Goal: Task Accomplishment & Management: Use online tool/utility

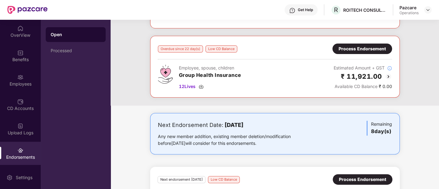
scroll to position [132, 0]
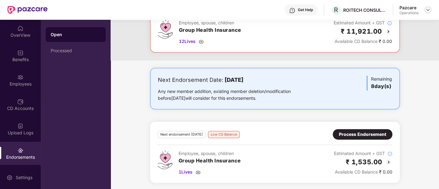
click at [427, 9] on img at bounding box center [428, 9] width 5 height 5
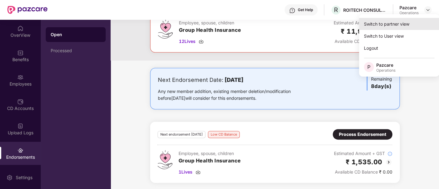
click at [391, 28] on div "Switch to partner view" at bounding box center [399, 24] width 80 height 12
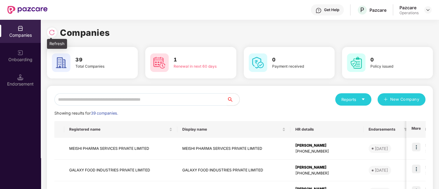
click at [52, 29] on img at bounding box center [52, 32] width 6 height 6
click at [94, 99] on input "text" at bounding box center [140, 99] width 173 height 12
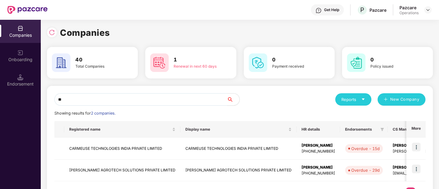
type input "*"
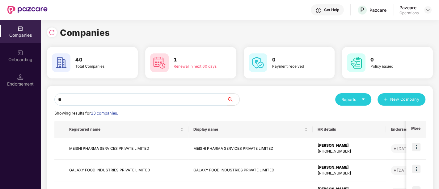
type input "*"
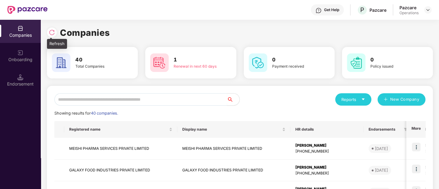
click at [51, 32] on img at bounding box center [52, 32] width 6 height 6
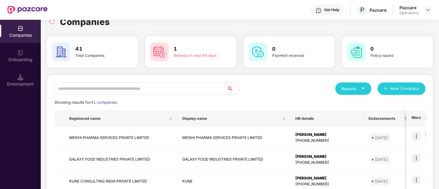
scroll to position [0, 0]
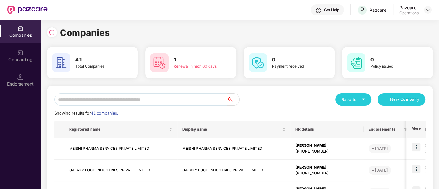
click at [107, 100] on input "text" at bounding box center [140, 99] width 173 height 12
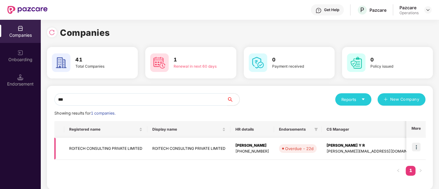
type input "***"
click at [106, 144] on td "ROITECH CONSULTING PRIVATE LIMITED" at bounding box center [105, 149] width 83 height 22
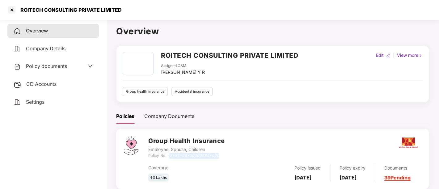
drag, startPoint x: 171, startPoint y: 155, endPoint x: 224, endPoint y: 157, distance: 52.3
click at [224, 157] on div "Policy No. - 2-81-25-00002794-000" at bounding box center [186, 156] width 76 height 6
copy icon "2-81-25-00002794-000"
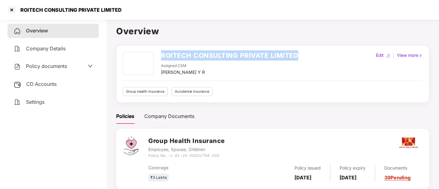
drag, startPoint x: 161, startPoint y: 55, endPoint x: 301, endPoint y: 45, distance: 140.7
click at [301, 45] on div "ROITECH CONSULTING PRIVATE LIMITED Assigned CSM [PERSON_NAME] Y R Edit | View m…" at bounding box center [272, 73] width 313 height 57
copy h2 "ROITECH CONSULTING PRIVATE LIMITED"
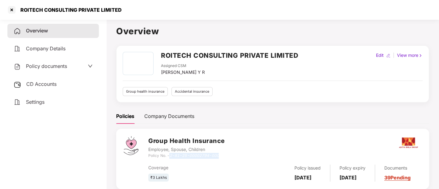
drag, startPoint x: 171, startPoint y: 156, endPoint x: 219, endPoint y: 153, distance: 48.6
click at [219, 153] on div "Policy No. - 2-81-25-00002794-000" at bounding box center [186, 156] width 76 height 6
copy icon "2-81-25-00002794-000"
click at [10, 10] on div at bounding box center [12, 10] width 10 height 10
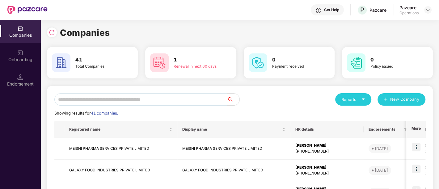
click at [100, 100] on input "text" at bounding box center [140, 99] width 173 height 12
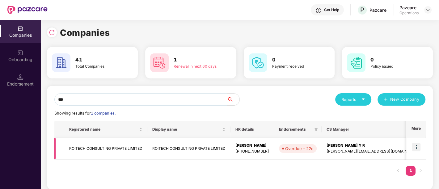
type input "***"
click at [418, 148] on img at bounding box center [416, 147] width 9 height 9
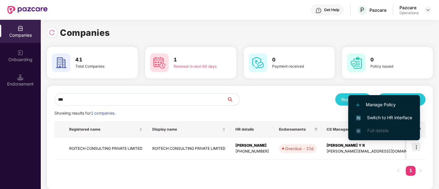
click at [395, 117] on span "Switch to HR interface" at bounding box center [384, 117] width 56 height 7
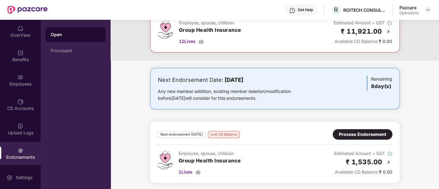
scroll to position [98, 0]
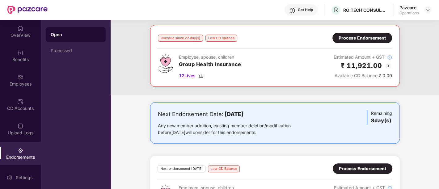
click at [351, 37] on div "Process Endorsement" at bounding box center [362, 38] width 47 height 7
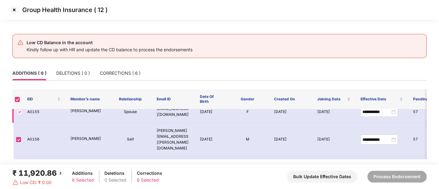
scroll to position [80, 0]
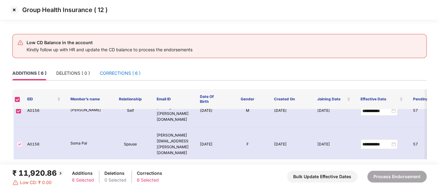
click at [134, 72] on div "CORRECTIONS ( 6 )" at bounding box center [120, 73] width 41 height 7
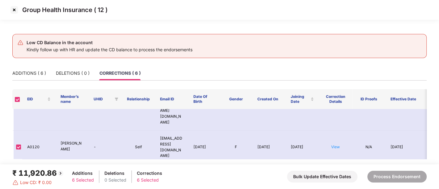
click at [15, 11] on img at bounding box center [14, 10] width 10 height 10
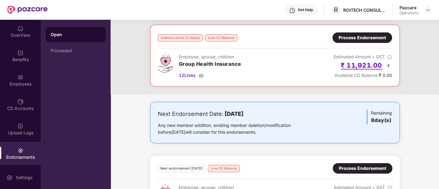
scroll to position [103, 0]
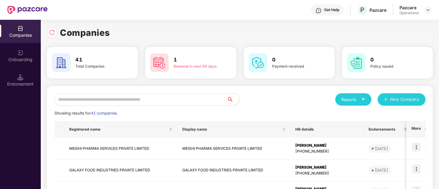
click at [154, 98] on input "text" at bounding box center [140, 99] width 173 height 12
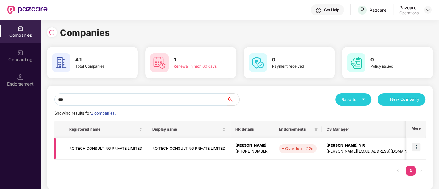
type input "***"
click at [91, 149] on td "ROITECH CONSULTING PRIVATE LIMITED" at bounding box center [105, 149] width 83 height 22
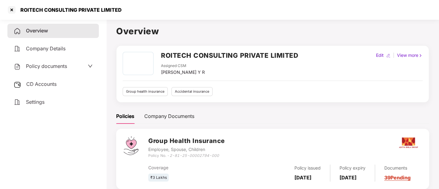
click at [45, 87] on span "CD Accounts" at bounding box center [41, 84] width 30 height 6
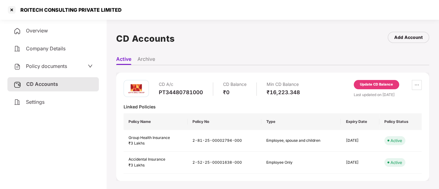
click at [375, 84] on div "Update CD Balance" at bounding box center [376, 85] width 33 height 6
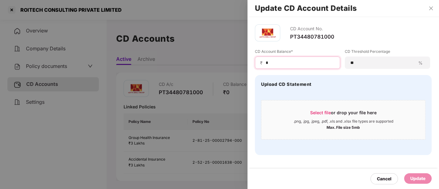
click at [295, 63] on input "*" at bounding box center [300, 63] width 70 height 6
type input "*****"
click at [419, 179] on div "Update" at bounding box center [418, 178] width 15 height 7
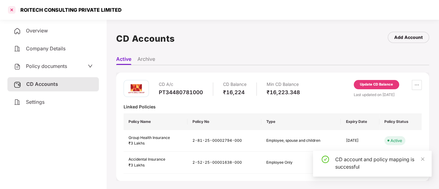
click at [11, 10] on div at bounding box center [12, 10] width 10 height 10
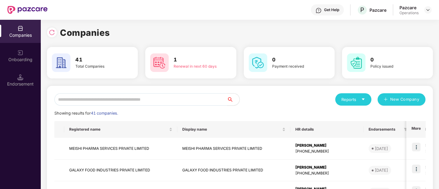
click at [129, 101] on input "text" at bounding box center [140, 99] width 173 height 12
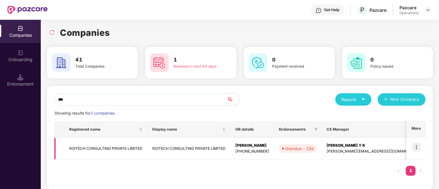
type input "***"
click at [417, 147] on img at bounding box center [416, 147] width 9 height 9
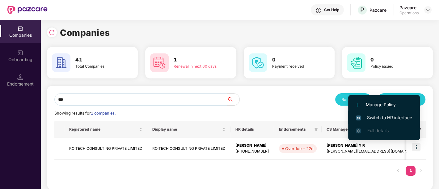
click at [390, 113] on li "Switch to HR interface" at bounding box center [384, 117] width 72 height 13
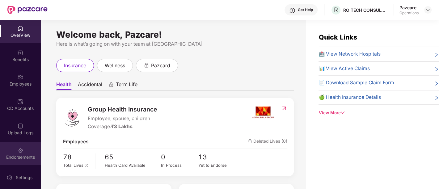
click at [21, 157] on div "Endorsements" at bounding box center [20, 157] width 41 height 6
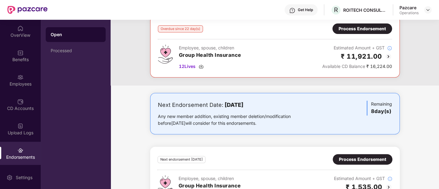
scroll to position [29, 0]
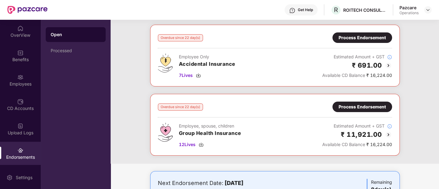
click at [359, 107] on div "Process Endorsement" at bounding box center [362, 107] width 47 height 7
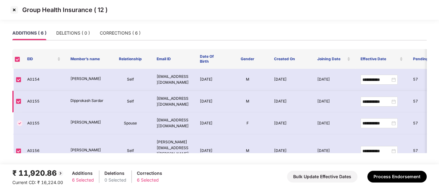
scroll to position [46, 0]
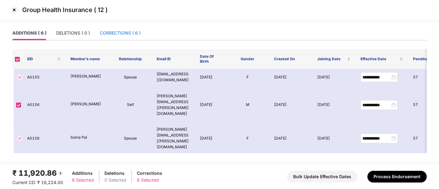
click at [123, 35] on div "CORRECTIONS ( 6 )" at bounding box center [120, 33] width 41 height 7
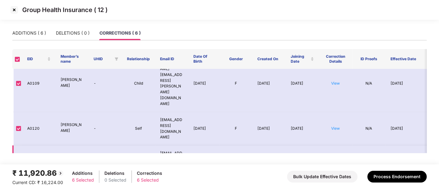
scroll to position [65, 0]
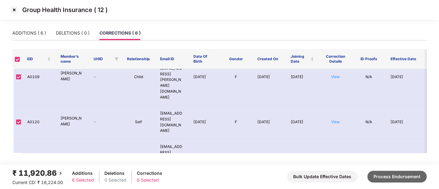
click at [406, 177] on button "Process Endorsement" at bounding box center [397, 177] width 59 height 12
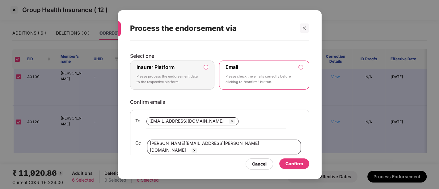
click at [181, 80] on p "Please process the endorsement data to the respective platform" at bounding box center [168, 79] width 63 height 11
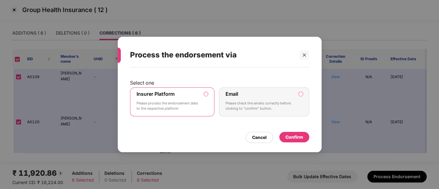
click at [302, 137] on div "Confirm" at bounding box center [295, 137] width 18 height 7
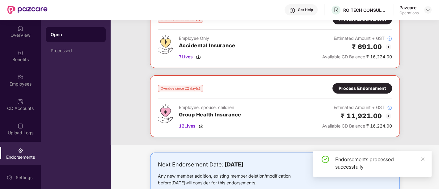
scroll to position [0, 0]
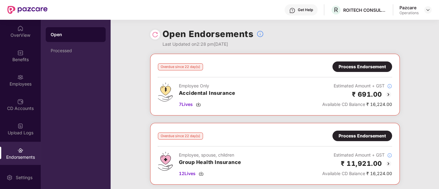
click at [156, 35] on img at bounding box center [155, 35] width 6 height 6
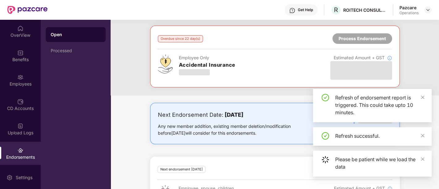
scroll to position [63, 0]
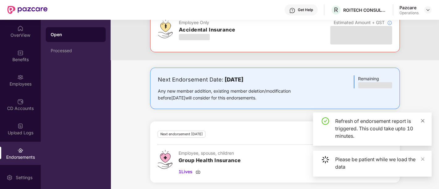
click at [423, 119] on icon "close" at bounding box center [423, 121] width 4 height 4
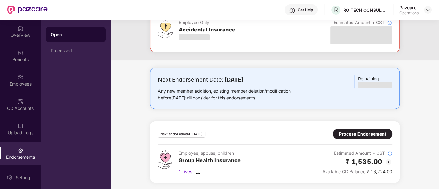
click at [370, 133] on div "Process Endorsement" at bounding box center [362, 134] width 47 height 7
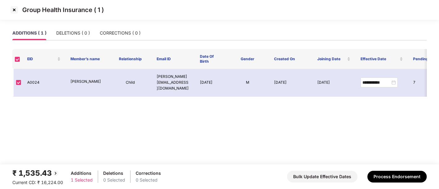
click at [14, 10] on img at bounding box center [14, 10] width 10 height 10
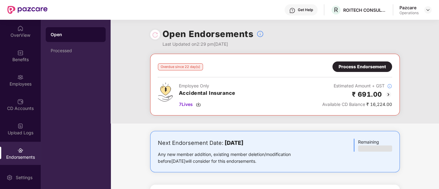
scroll to position [63, 0]
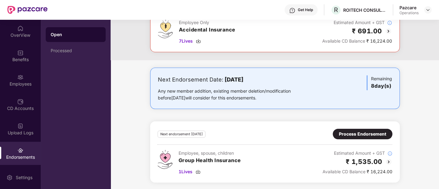
click at [360, 131] on div "Process Endorsement" at bounding box center [362, 134] width 47 height 7
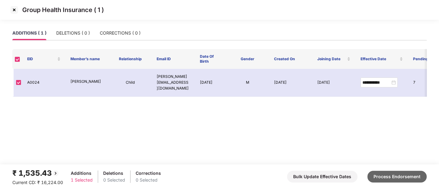
click at [388, 180] on button "Process Endorsement" at bounding box center [397, 177] width 59 height 12
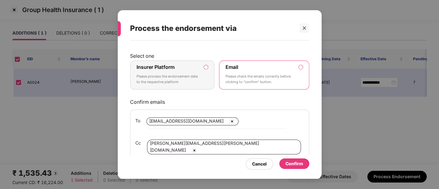
drag, startPoint x: 194, startPoint y: 68, endPoint x: 209, endPoint y: 82, distance: 20.8
click at [196, 68] on div "Insurer Platform Please process the endorsement data to the respective platform" at bounding box center [168, 75] width 63 height 22
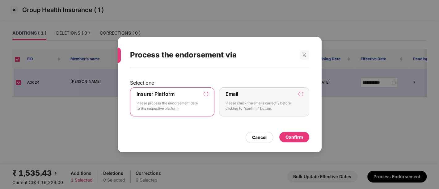
click at [293, 139] on div "Confirm" at bounding box center [295, 137] width 18 height 7
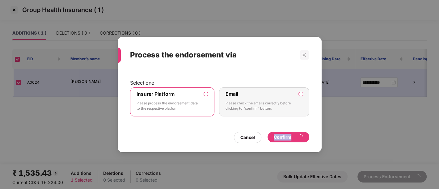
click at [293, 139] on div "Confirm" at bounding box center [288, 137] width 29 height 7
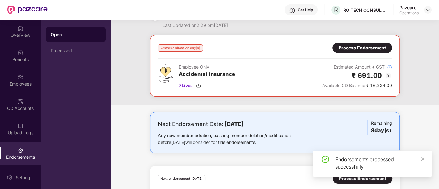
scroll to position [0, 0]
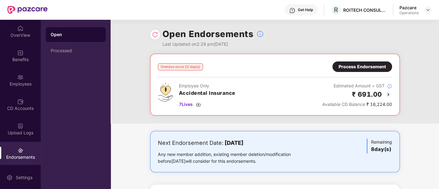
click at [152, 37] on img at bounding box center [155, 35] width 6 height 6
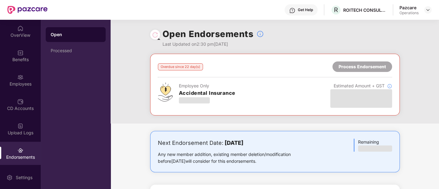
click at [156, 37] on div at bounding box center [155, 34] width 6 height 7
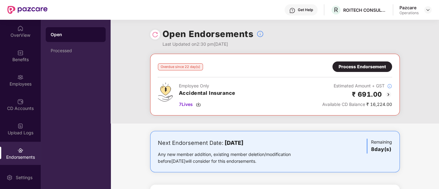
click at [157, 35] on img at bounding box center [155, 35] width 6 height 6
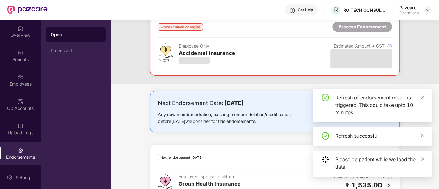
scroll to position [63, 0]
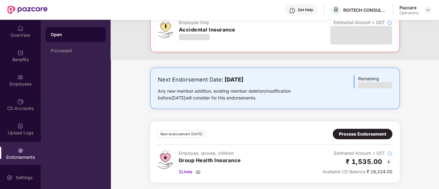
click at [355, 137] on div "Process Endorsement" at bounding box center [363, 134] width 60 height 11
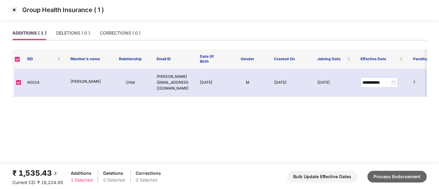
click at [403, 180] on button "Process Endorsement" at bounding box center [397, 177] width 59 height 12
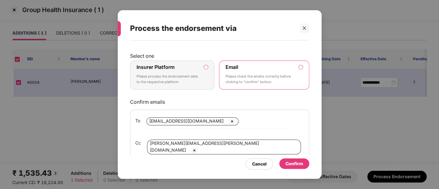
click at [173, 70] on div "Insurer Platform Please process the endorsement data to the respective platform" at bounding box center [168, 75] width 63 height 22
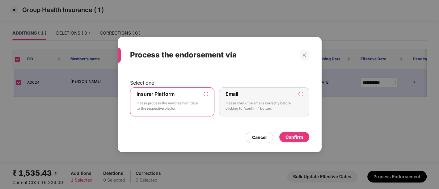
click at [298, 138] on div "Confirm" at bounding box center [295, 137] width 18 height 7
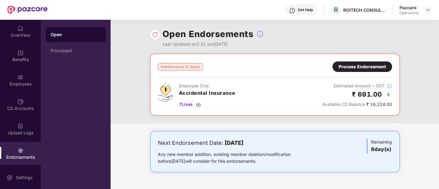
click at [157, 36] on img at bounding box center [155, 35] width 6 height 6
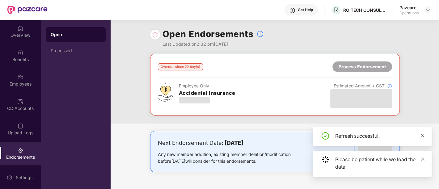
click at [423, 135] on icon "close" at bounding box center [422, 135] width 3 height 3
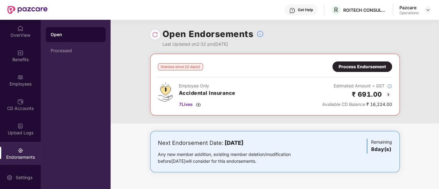
click at [150, 36] on div at bounding box center [155, 35] width 10 height 10
click at [156, 36] on img at bounding box center [155, 35] width 6 height 6
drag, startPoint x: 186, startPoint y: 104, endPoint x: 189, endPoint y: 106, distance: 3.7
click at [189, 106] on span "7 Lives" at bounding box center [186, 104] width 14 height 7
click at [361, 67] on div "Process Endorsement" at bounding box center [362, 66] width 47 height 7
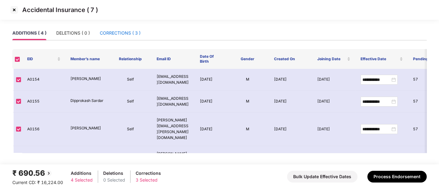
click at [119, 36] on div "CORRECTIONS ( 3 )" at bounding box center [120, 33] width 41 height 7
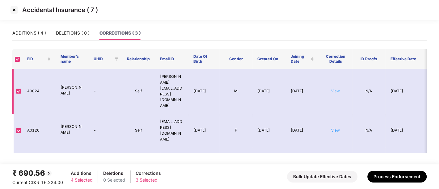
click at [336, 89] on link "View" at bounding box center [335, 91] width 9 height 5
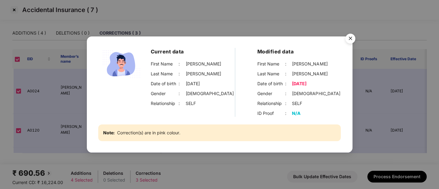
click at [352, 37] on img "Close" at bounding box center [350, 39] width 17 height 17
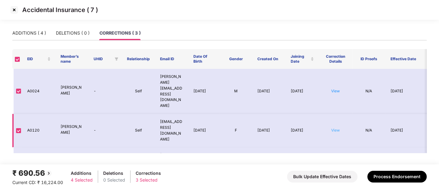
click at [338, 128] on link "View" at bounding box center [335, 130] width 9 height 5
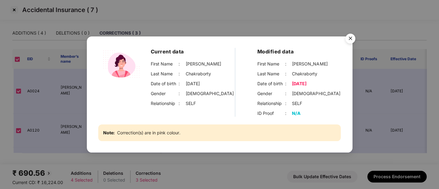
click at [352, 35] on img "Close" at bounding box center [350, 39] width 17 height 17
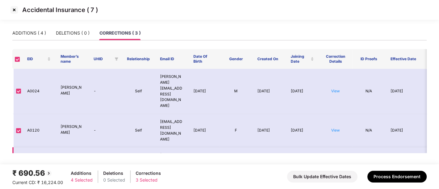
click at [334, 168] on link "View" at bounding box center [335, 170] width 9 height 5
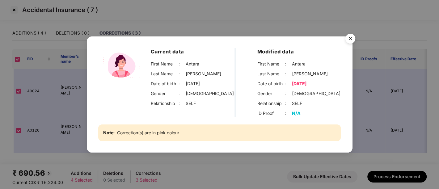
click at [355, 36] on img "Close" at bounding box center [350, 39] width 17 height 17
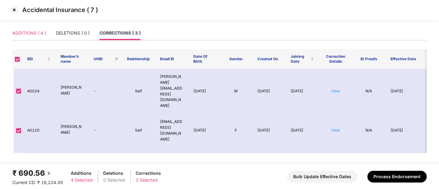
drag, startPoint x: 48, startPoint y: 35, endPoint x: 38, endPoint y: 36, distance: 9.9
click at [47, 35] on div "ADDITIONS ( 4 ) DELETIONS ( 0 ) CORRECTIONS ( 3 )" at bounding box center [76, 33] width 128 height 14
click at [37, 36] on div "ADDITIONS ( 4 )" at bounding box center [29, 33] width 34 height 7
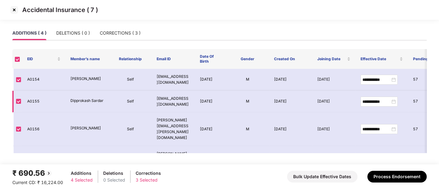
scroll to position [2, 0]
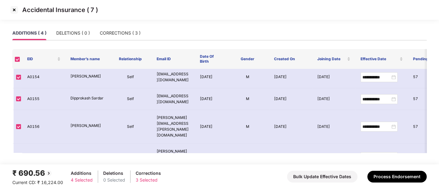
click at [13, 10] on img at bounding box center [14, 10] width 10 height 10
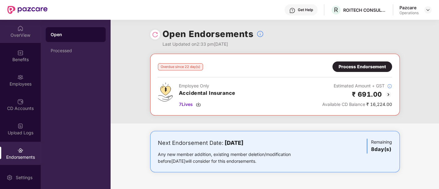
click at [11, 30] on div "OverView" at bounding box center [20, 31] width 41 height 23
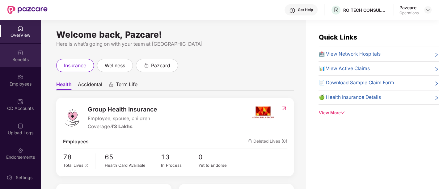
click at [26, 59] on div "Benefits" at bounding box center [20, 60] width 41 height 6
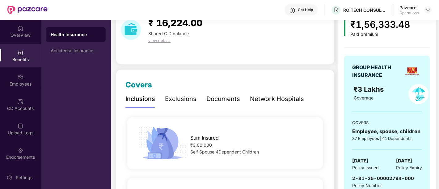
scroll to position [0, 0]
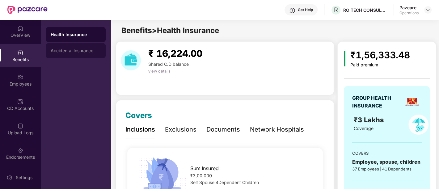
click at [65, 47] on div "Accidental Insurance" at bounding box center [76, 50] width 60 height 15
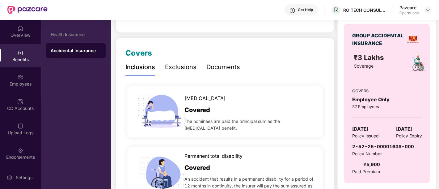
scroll to position [137, 0]
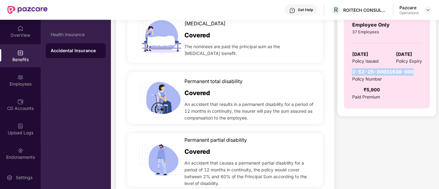
drag, startPoint x: 352, startPoint y: 71, endPoint x: 412, endPoint y: 70, distance: 60.0
click at [412, 70] on div "2-52-25-00001638-000 Policy Number ₹5,900 Paid Premium" at bounding box center [387, 84] width 70 height 32
copy span "2-52-25-00001638-000"
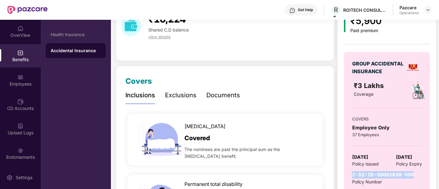
scroll to position [0, 0]
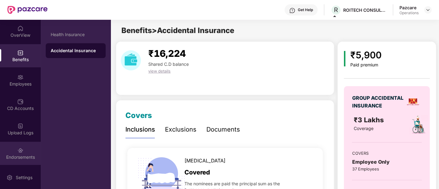
click at [19, 148] on img at bounding box center [20, 150] width 6 height 6
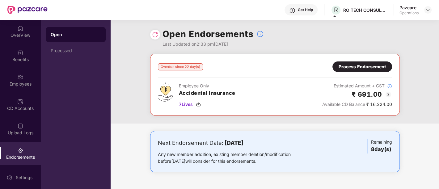
click at [346, 67] on div "Process Endorsement" at bounding box center [362, 66] width 47 height 7
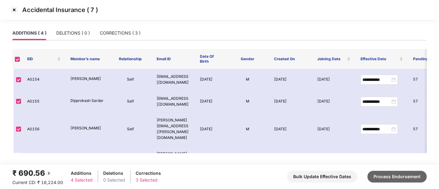
click at [376, 175] on button "Process Endorsement" at bounding box center [397, 177] width 59 height 12
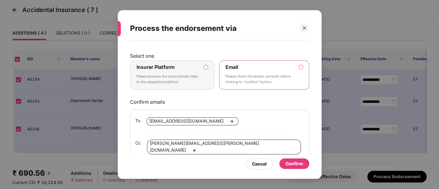
drag, startPoint x: 175, startPoint y: 66, endPoint x: 185, endPoint y: 70, distance: 11.1
click at [175, 66] on div "Insurer Platform Please process the endorsement data to the respective platform" at bounding box center [168, 75] width 63 height 22
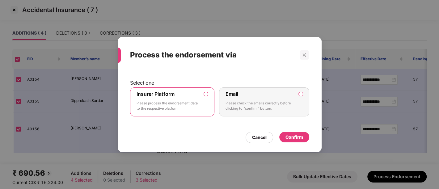
click at [290, 138] on div "Confirm" at bounding box center [295, 137] width 18 height 7
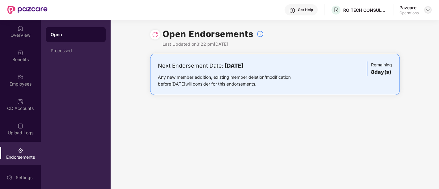
click at [429, 10] on img at bounding box center [428, 9] width 5 height 5
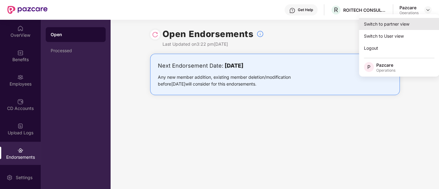
click at [388, 19] on div "Switch to partner view" at bounding box center [399, 24] width 80 height 12
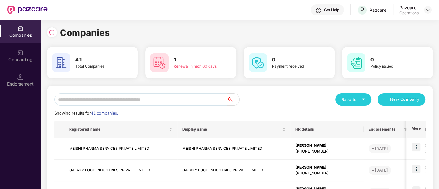
click at [93, 101] on input "text" at bounding box center [140, 99] width 173 height 12
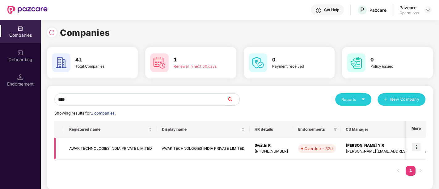
type input "****"
click at [416, 146] on img at bounding box center [416, 147] width 9 height 9
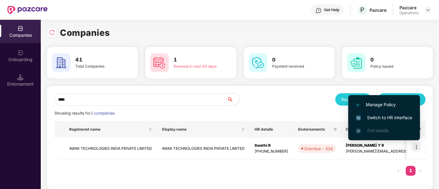
click at [386, 121] on span "Switch to HR interface" at bounding box center [384, 117] width 56 height 7
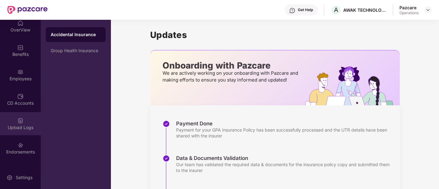
scroll to position [49, 0]
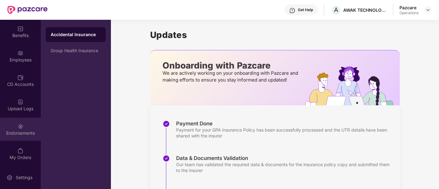
click at [23, 134] on div "Endorsements" at bounding box center [20, 133] width 41 height 6
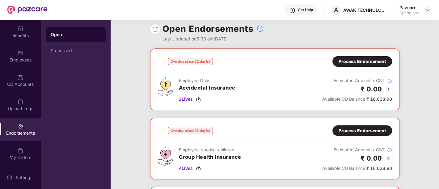
scroll to position [0, 0]
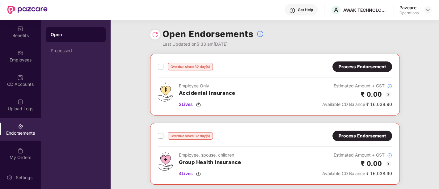
click at [358, 68] on div "Process Endorsement" at bounding box center [362, 66] width 47 height 7
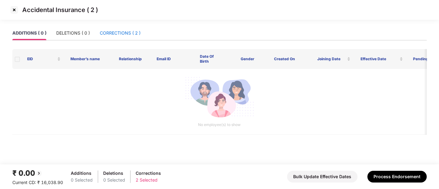
click at [125, 31] on div "CORRECTIONS ( 2 )" at bounding box center [120, 33] width 41 height 7
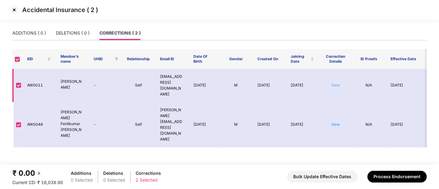
click at [337, 84] on link "View" at bounding box center [335, 85] width 9 height 5
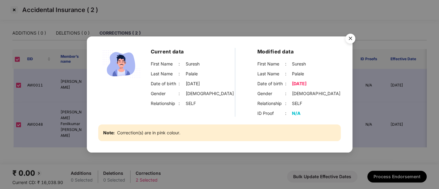
click at [351, 36] on img "Close" at bounding box center [350, 39] width 17 height 17
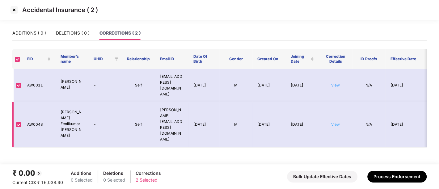
click at [332, 122] on link "View" at bounding box center [335, 124] width 9 height 5
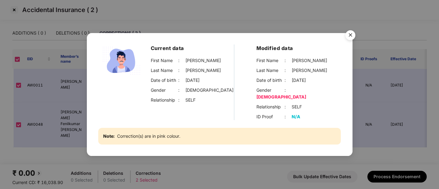
click at [352, 40] on img "Close" at bounding box center [350, 36] width 17 height 17
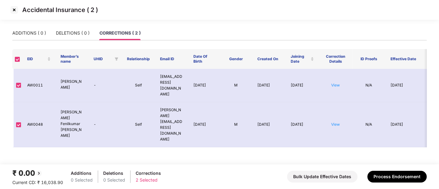
click at [13, 12] on img at bounding box center [14, 10] width 10 height 10
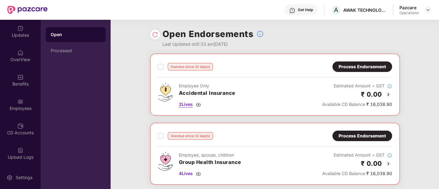
click at [184, 104] on span "2 Lives" at bounding box center [186, 104] width 14 height 7
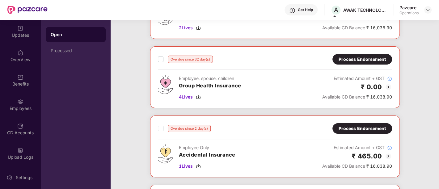
scroll to position [64, 0]
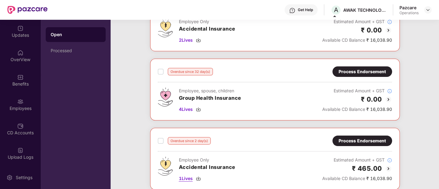
click at [190, 177] on span "1 Lives" at bounding box center [186, 178] width 14 height 7
